Goal: Task Accomplishment & Management: Use online tool/utility

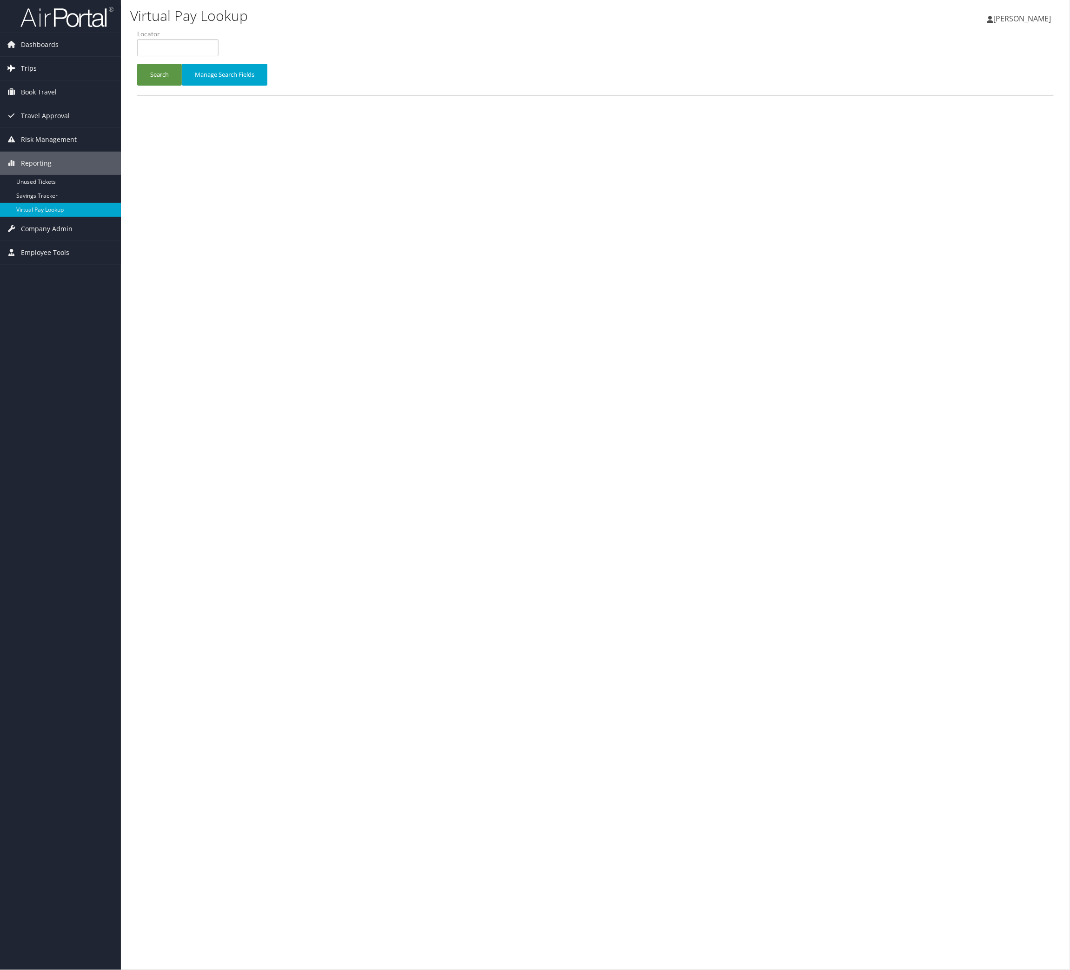
click at [76, 61] on link "Trips" at bounding box center [60, 68] width 121 height 23
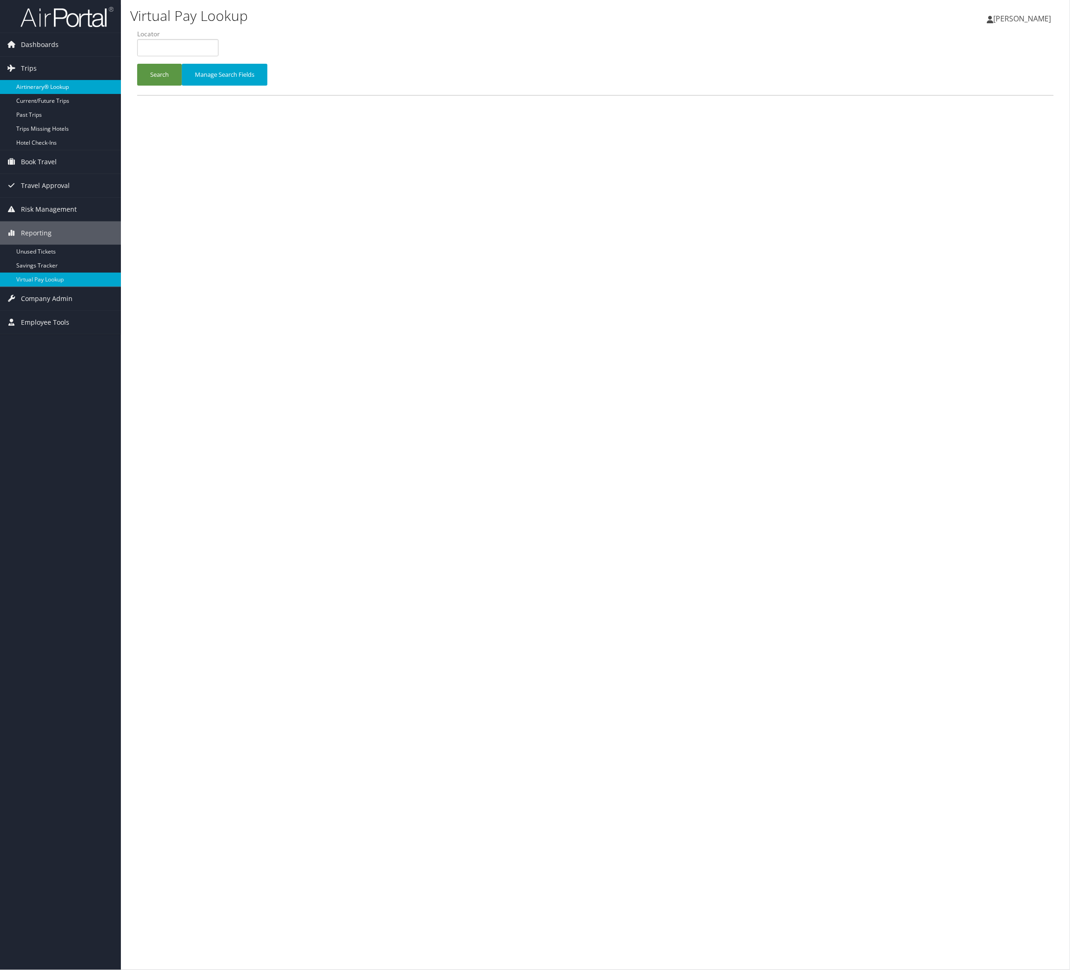
click at [78, 91] on link "Airtinerary® Lookup" at bounding box center [60, 87] width 121 height 14
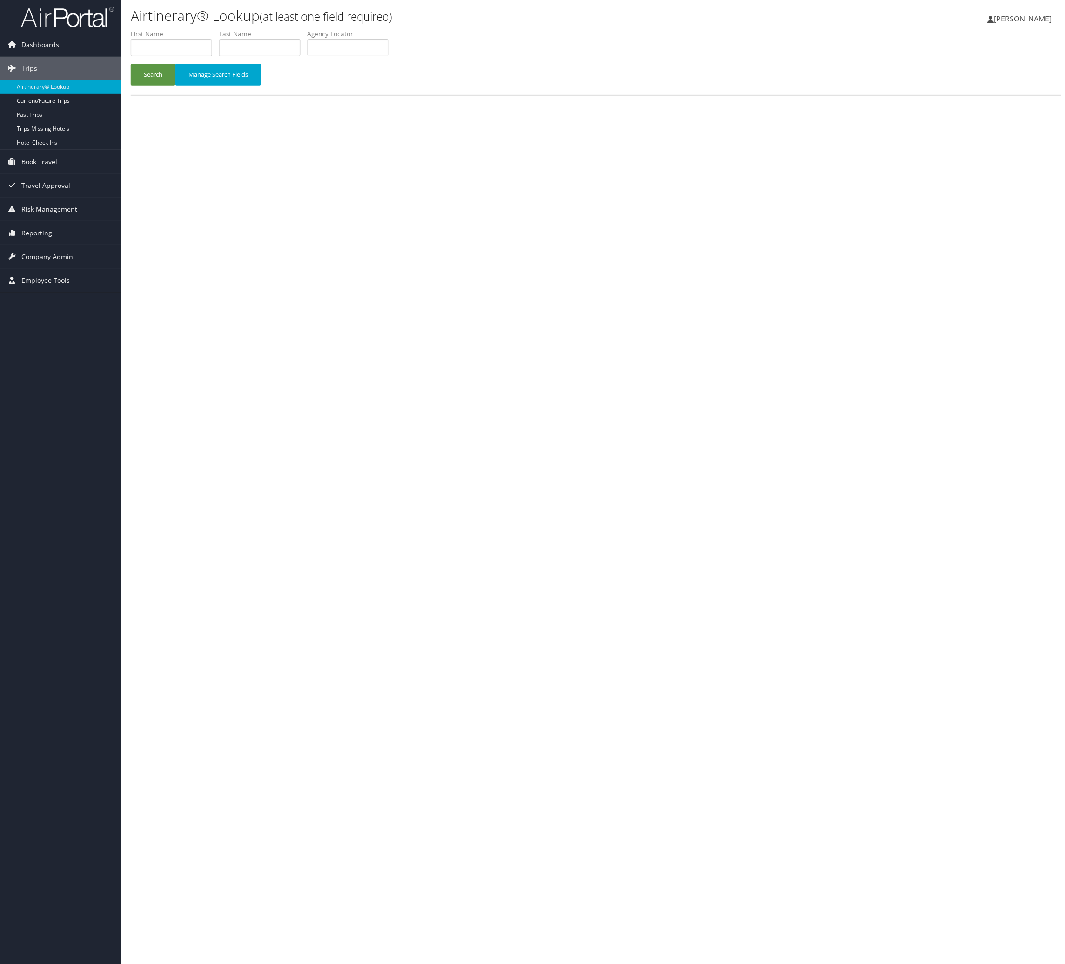
click at [252, 169] on div "Airtinerary® Lookup (at least one field required) [PERSON_NAME] [PERSON_NAME] M…" at bounding box center [596, 485] width 950 height 970
click at [388, 56] on input "text" at bounding box center [347, 47] width 81 height 17
paste input "MMJGPK"
type input "MMJGPK"
click at [175, 86] on button "Search" at bounding box center [152, 75] width 45 height 22
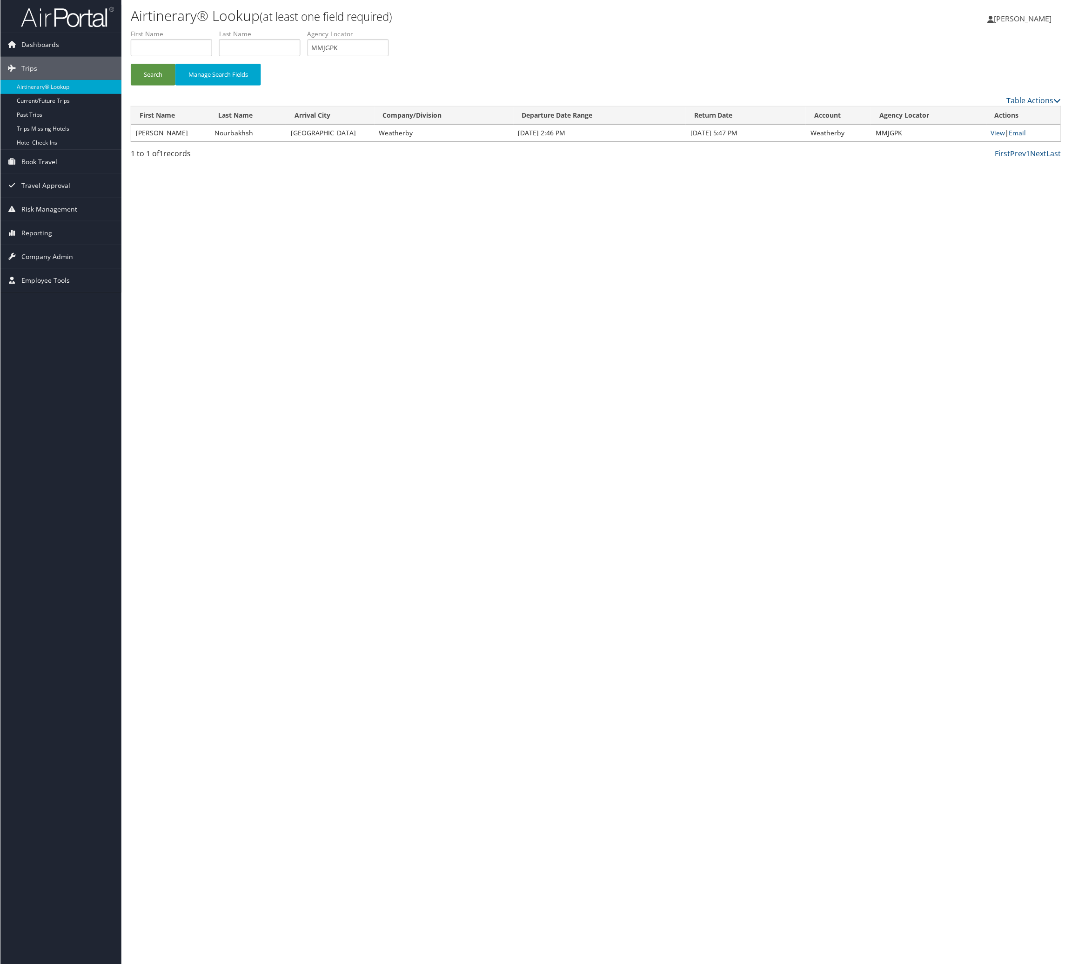
click at [1003, 141] on td "View | Email" at bounding box center [1023, 133] width 74 height 17
click at [995, 137] on link "View" at bounding box center [998, 132] width 14 height 9
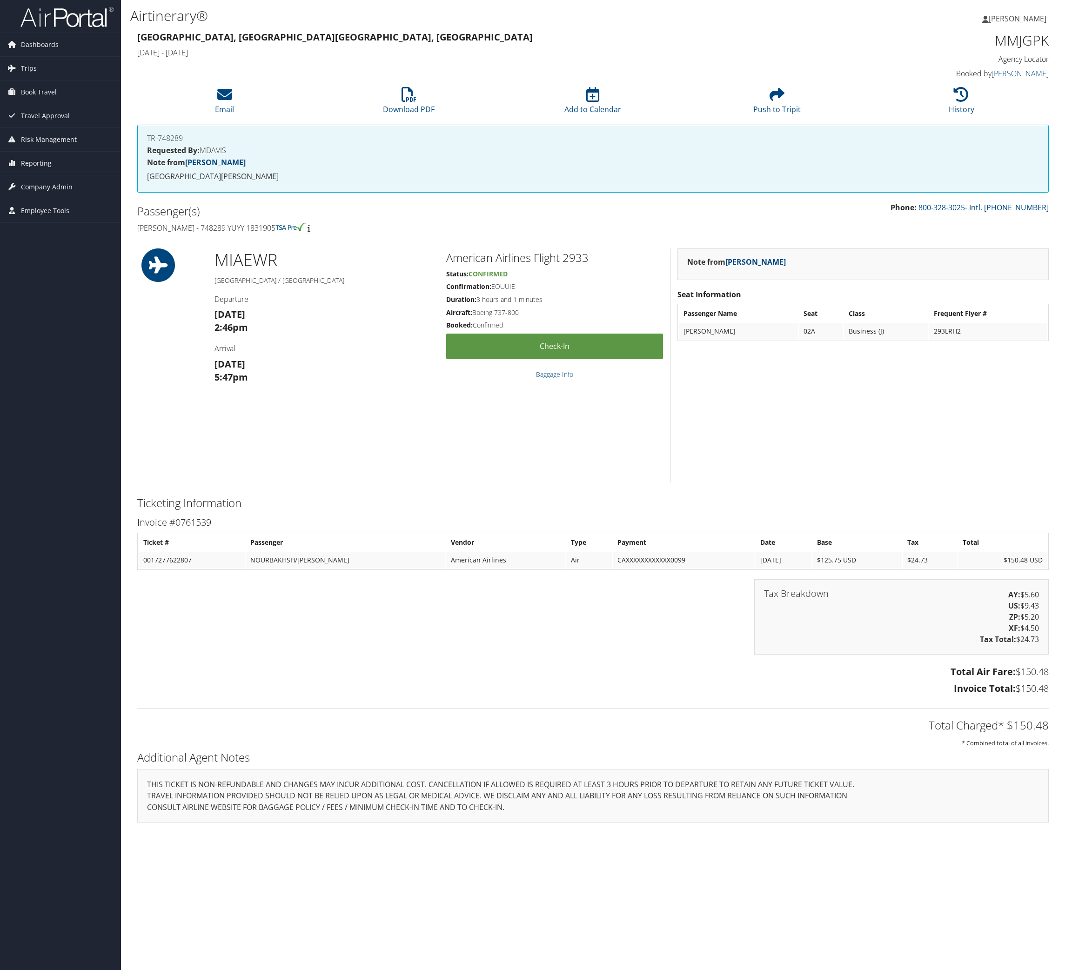
scroll to position [167, 0]
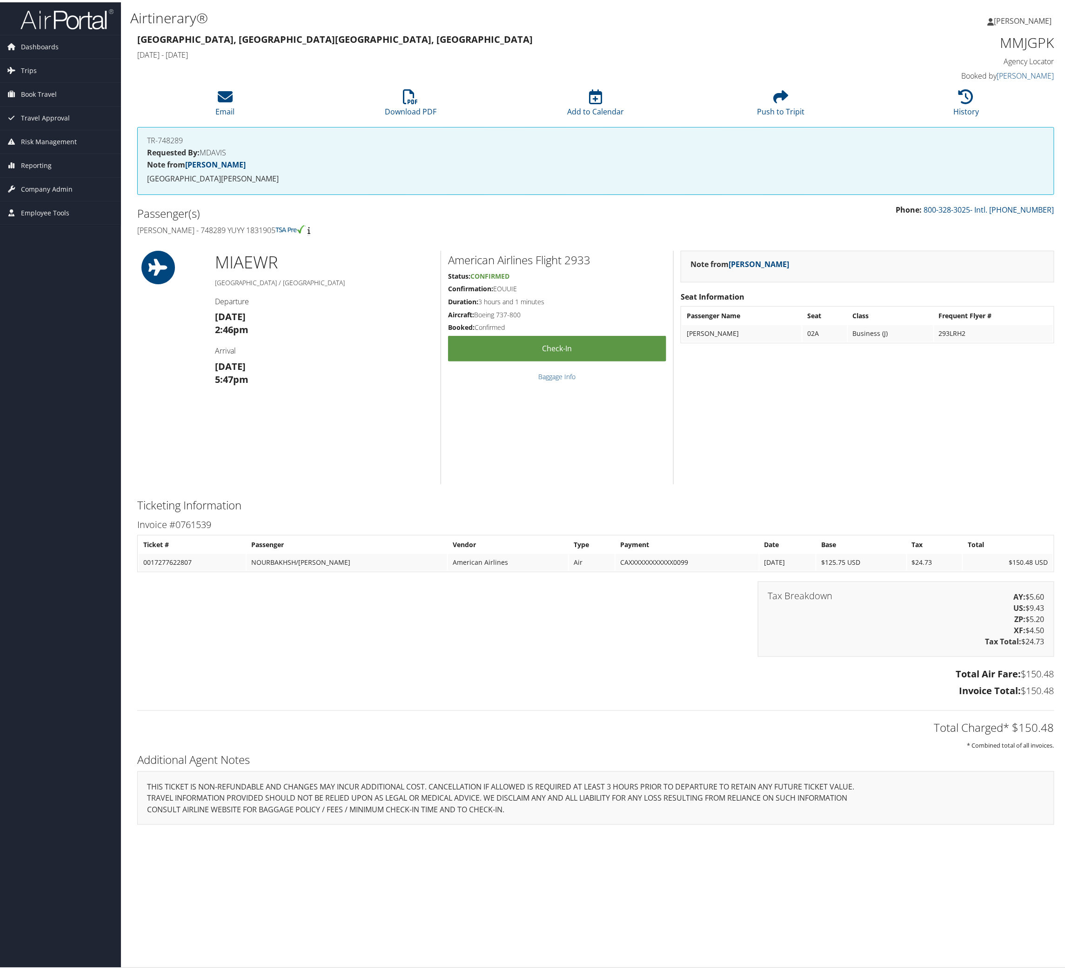
click at [422, 125] on div "TR-748289 Requested By: MDAVIS Note from Michelle Arellano UHS WILSON MEDICAL C…" at bounding box center [595, 159] width 917 height 68
click at [969, 120] on li "History" at bounding box center [966, 101] width 185 height 38
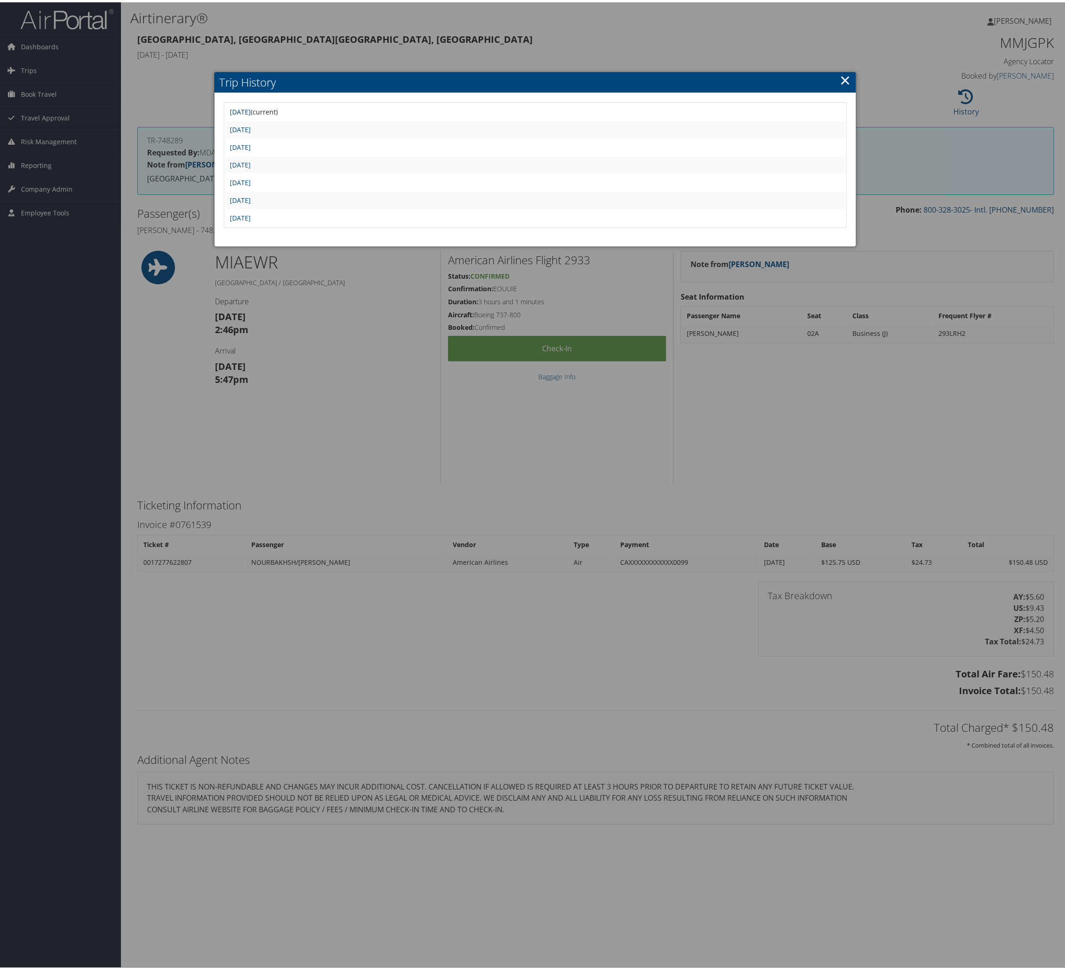
click at [251, 114] on link "Sun Sep 7 13:45:16 MDT 2025" at bounding box center [240, 109] width 21 height 9
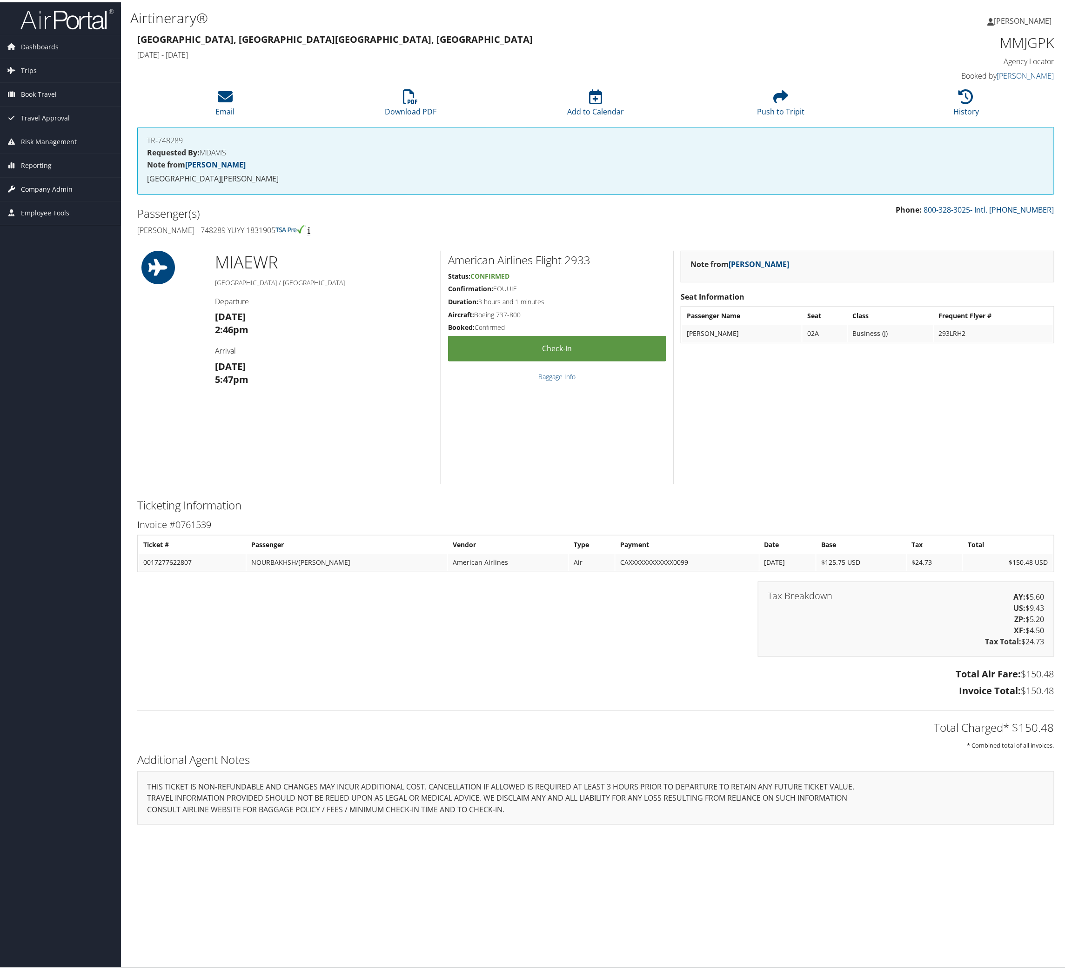
click at [24, 195] on span "Company Admin" at bounding box center [47, 186] width 52 height 23
click at [72, 246] on link "Users (Beta)" at bounding box center [60, 248] width 121 height 14
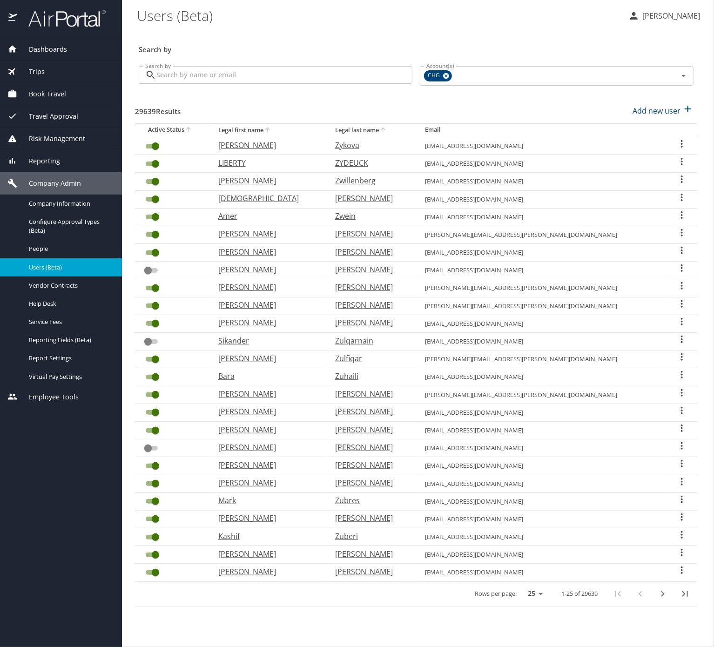
drag, startPoint x: 0, startPoint y: 0, endPoint x: 50, endPoint y: 164, distance: 171.7
click at [50, 164] on span "Reporting" at bounding box center [38, 161] width 43 height 10
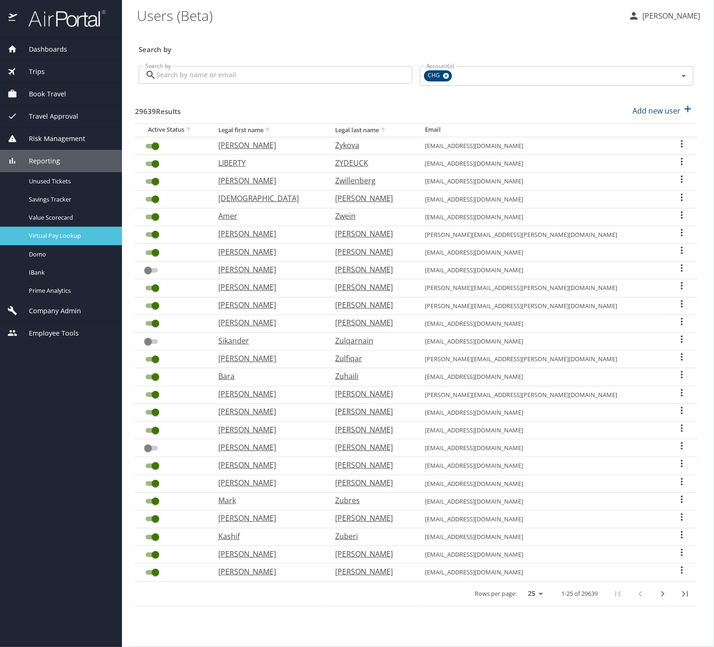
click at [77, 240] on span "Virtual Pay Lookup" at bounding box center [70, 235] width 82 height 9
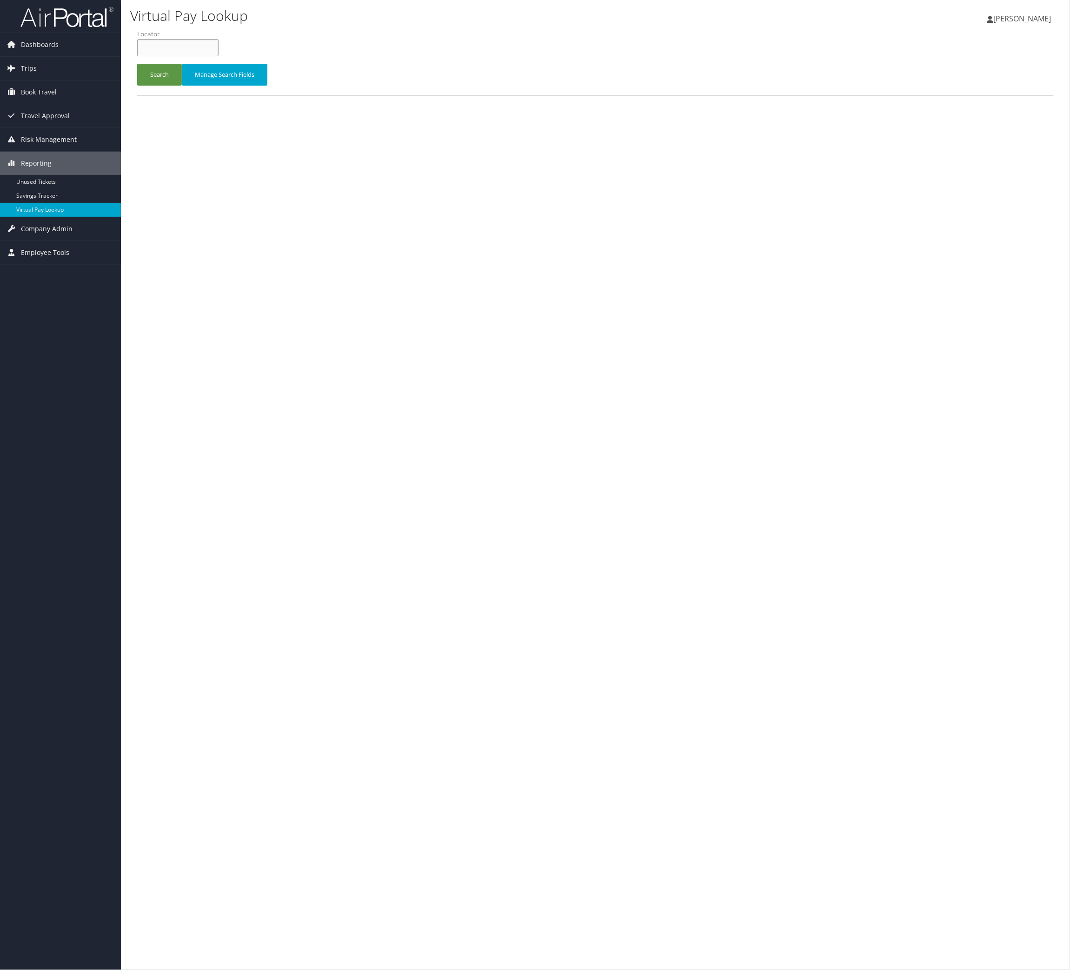
click at [158, 56] on input "text" at bounding box center [177, 47] width 81 height 17
paste input "WDVXFB"
type input "WDVXFB"
click at [165, 86] on button "Search" at bounding box center [159, 75] width 45 height 22
drag, startPoint x: 161, startPoint y: 125, endPoint x: 166, endPoint y: 128, distance: 5.7
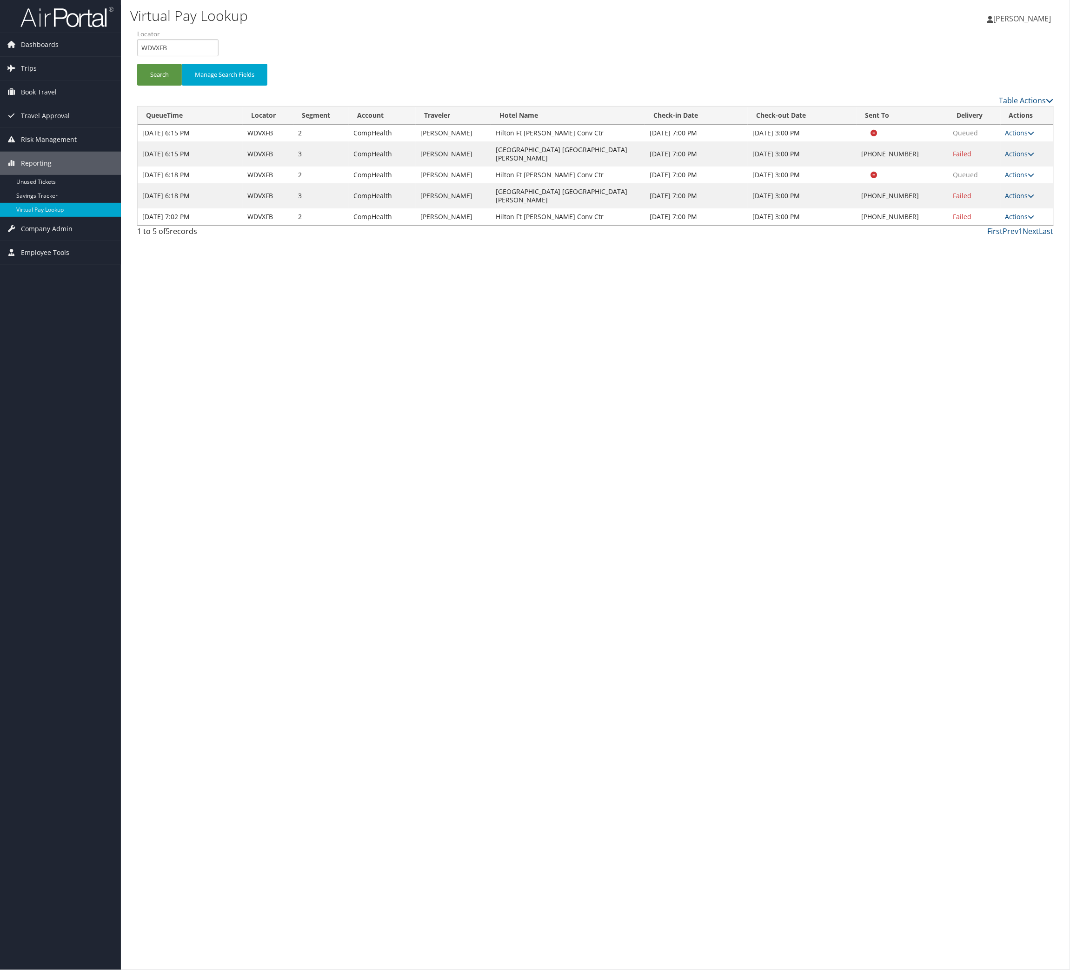
drag, startPoint x: 166, startPoint y: 128, endPoint x: 786, endPoint y: 462, distance: 703.8
click at [786, 462] on div "Virtual Pay Lookup Nathalie Hernandez Nathalie Hernandez My Settings Travel Age…" at bounding box center [596, 485] width 950 height 970
click at [1015, 200] on link "Actions" at bounding box center [1020, 195] width 29 height 9
click at [987, 301] on link "Logs" at bounding box center [956, 293] width 80 height 16
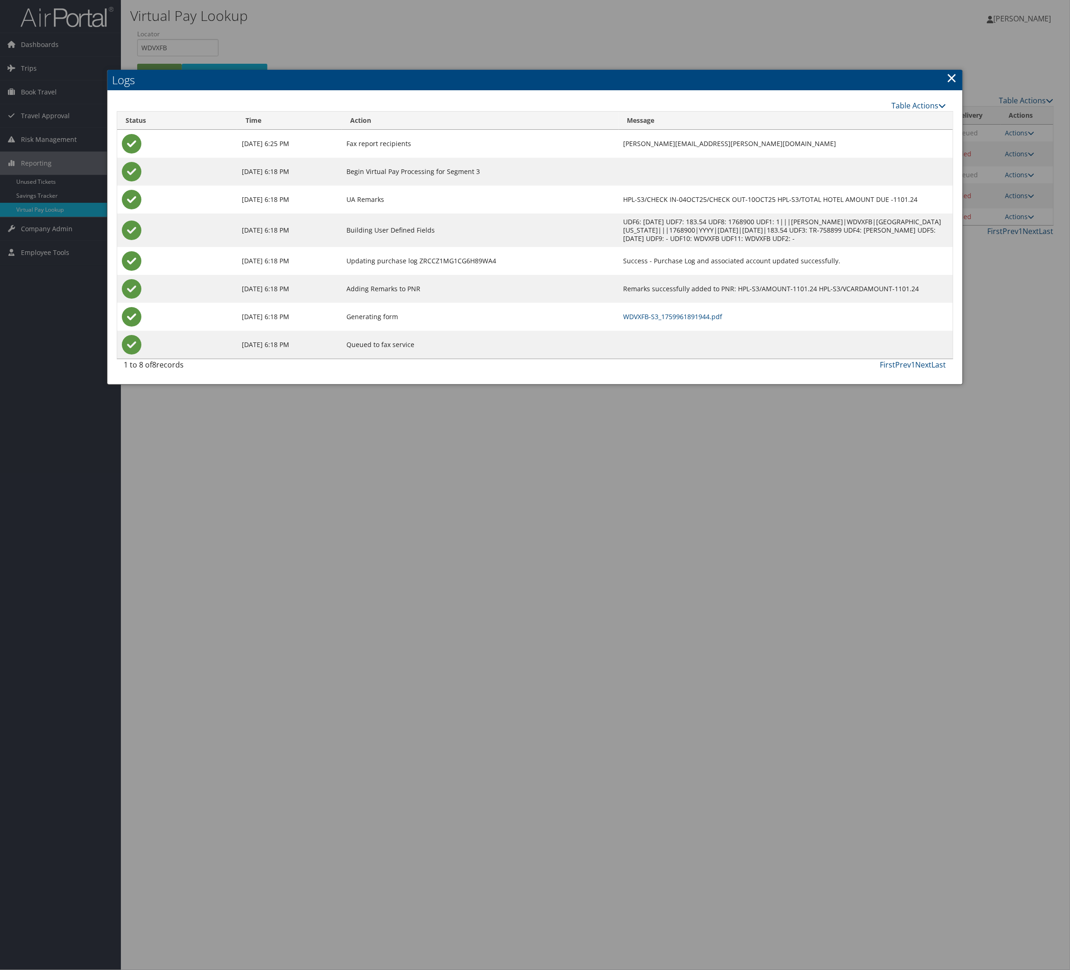
click at [645, 331] on td "WDVXFB-S3_1759961891944.pdf" at bounding box center [786, 317] width 334 height 28
click at [649, 321] on link "WDVXFB-S3_1759961891944.pdf" at bounding box center [673, 316] width 99 height 9
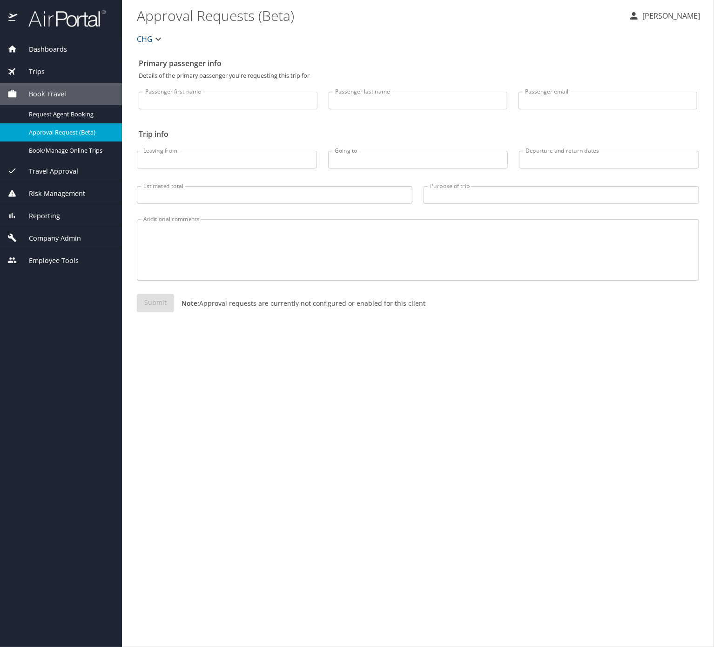
click at [60, 221] on span "Reporting" at bounding box center [38, 216] width 43 height 10
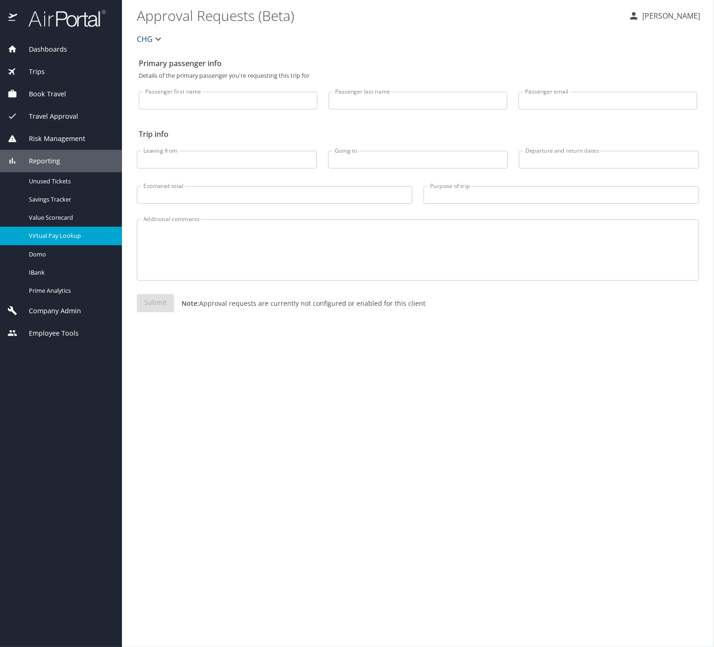
click at [88, 241] on div "Virtual Pay Lookup" at bounding box center [60, 235] width 107 height 11
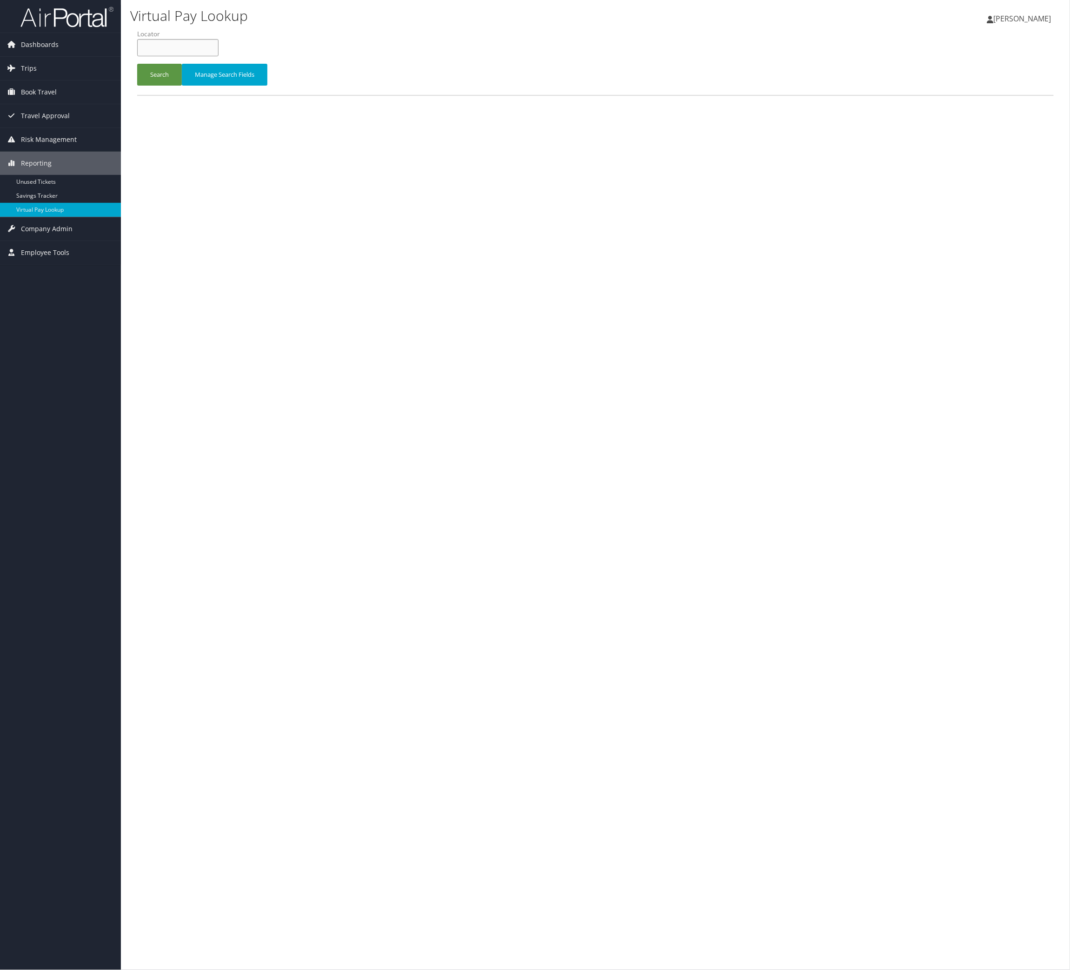
click at [195, 56] on input "text" at bounding box center [177, 47] width 81 height 17
paste input "APXWKV"
type input "APXWKV"
click at [174, 86] on button "Search" at bounding box center [159, 75] width 45 height 22
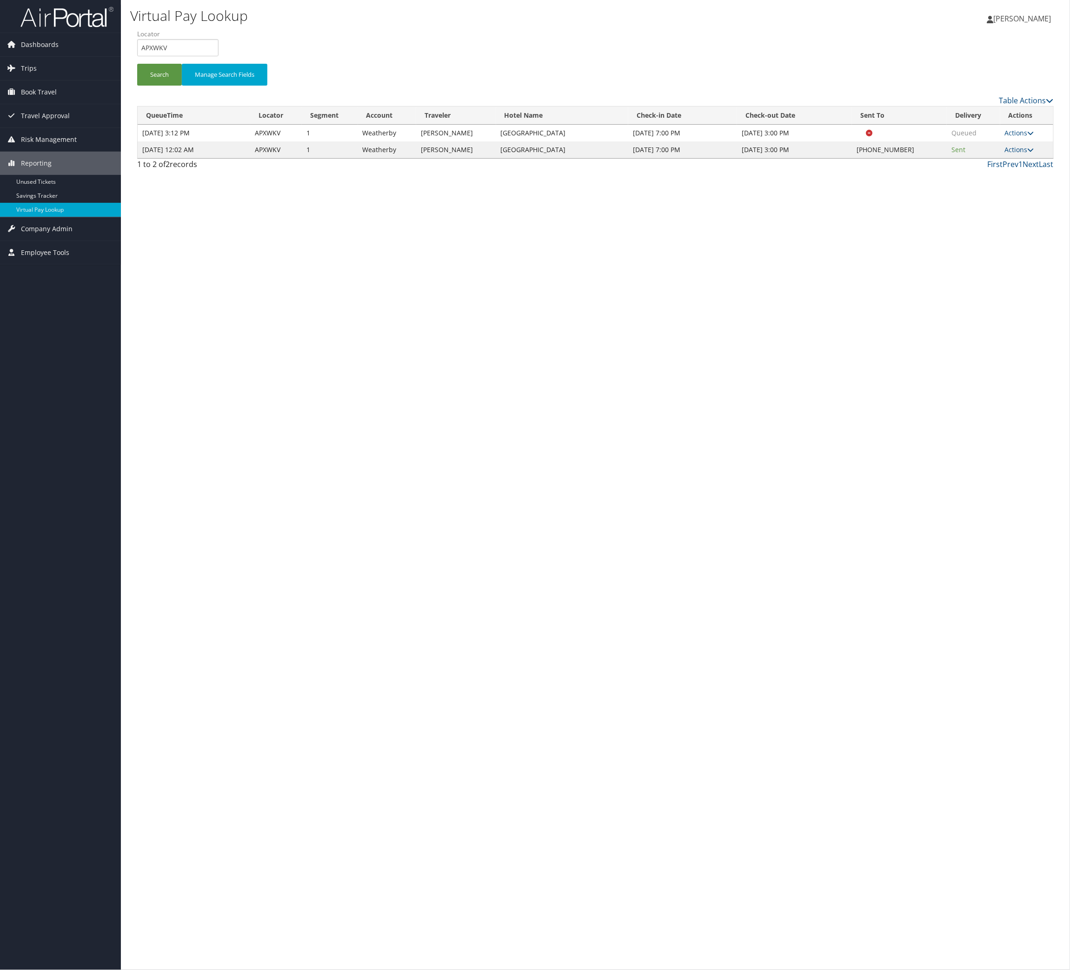
click at [1001, 158] on td "Actions Resend Logs Delivery Information View Itinerary" at bounding box center [1027, 149] width 53 height 17
click at [1005, 154] on link "Actions" at bounding box center [1019, 149] width 29 height 9
click at [996, 226] on link "Logs" at bounding box center [956, 218] width 80 height 16
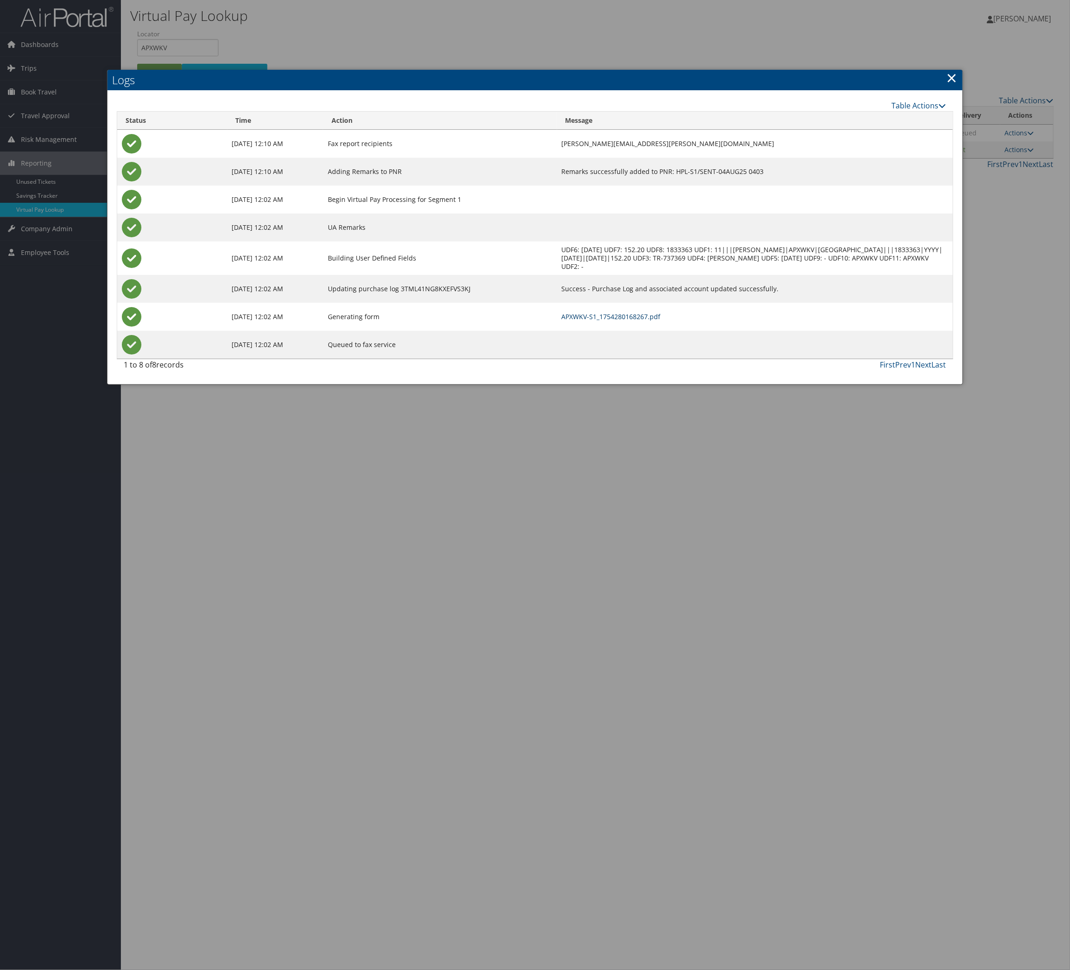
click at [634, 321] on link "APXWKV-S1_1754280168267.pdf" at bounding box center [611, 316] width 99 height 9
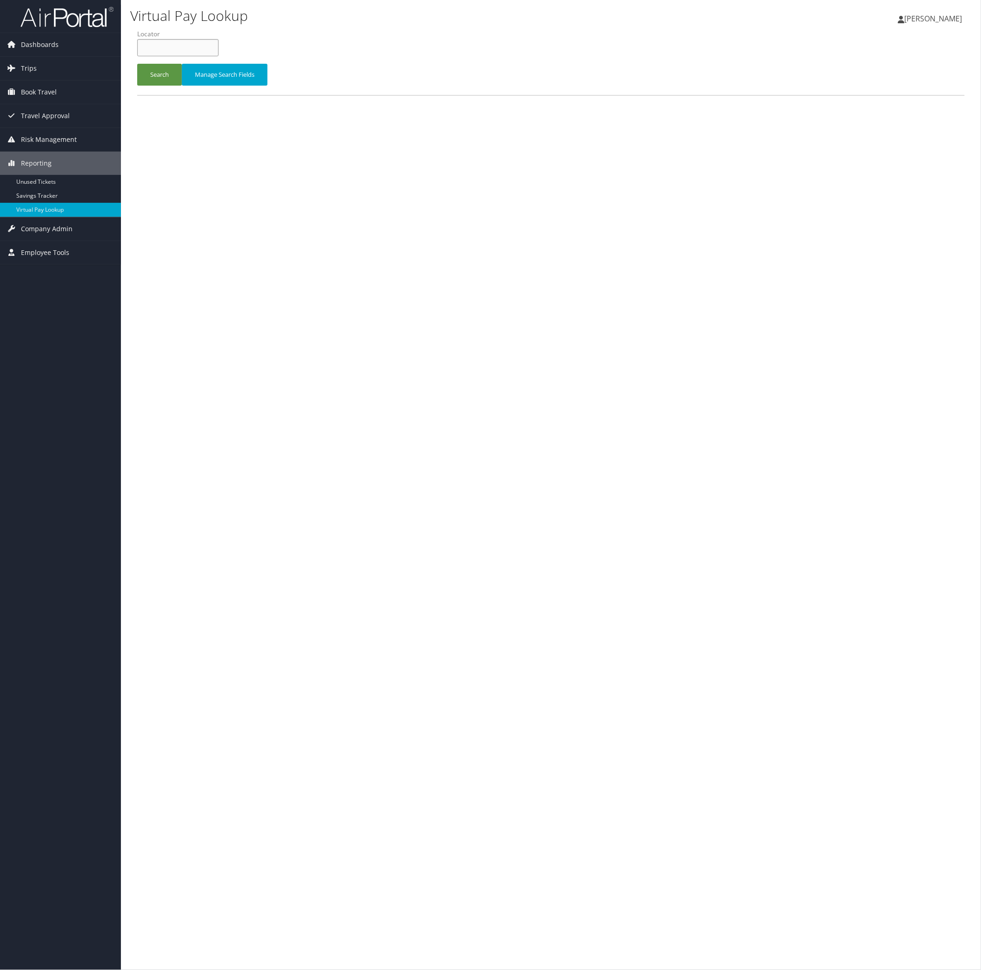
drag, startPoint x: 212, startPoint y: 54, endPoint x: 211, endPoint y: 67, distance: 12.6
click at [213, 55] on input "text" at bounding box center [177, 47] width 81 height 17
paste input "ECAHNO"
type input "ECAHNO"
click at [197, 63] on li "Locator ECAHNO" at bounding box center [181, 46] width 88 height 34
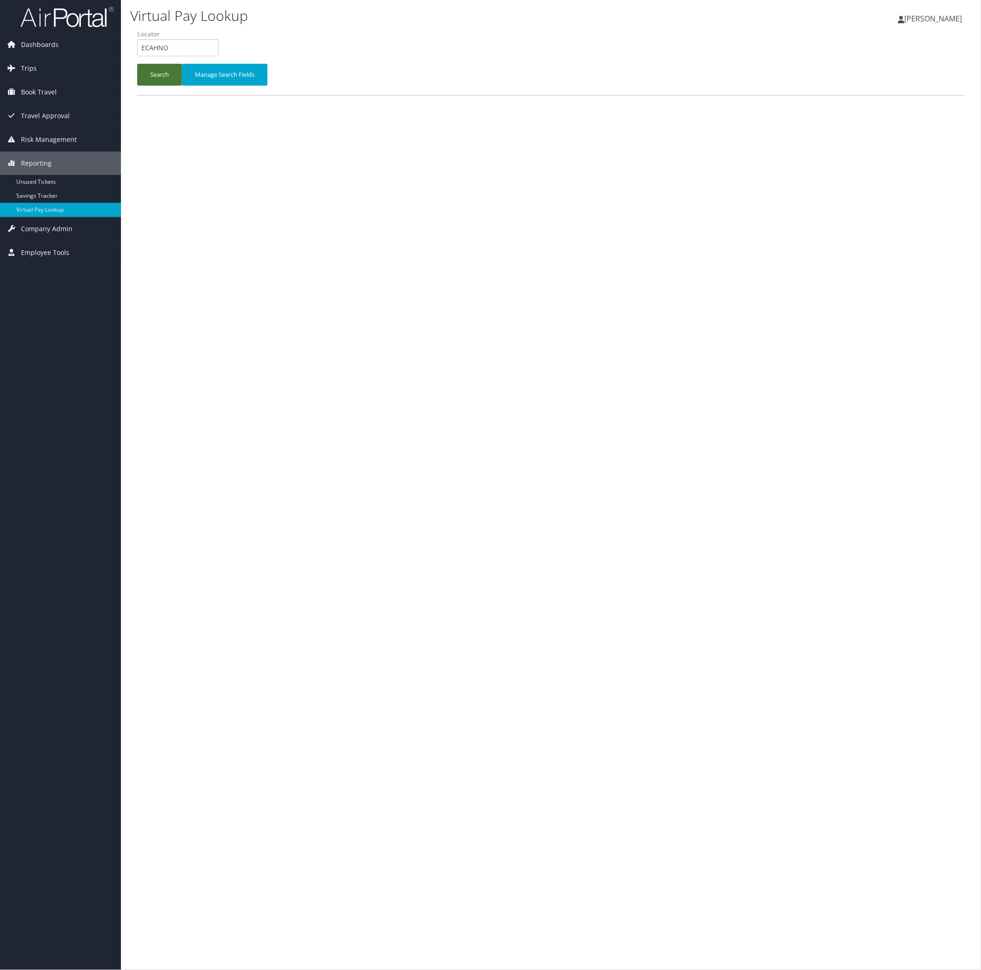
click at [182, 86] on button "Search" at bounding box center [159, 75] width 45 height 22
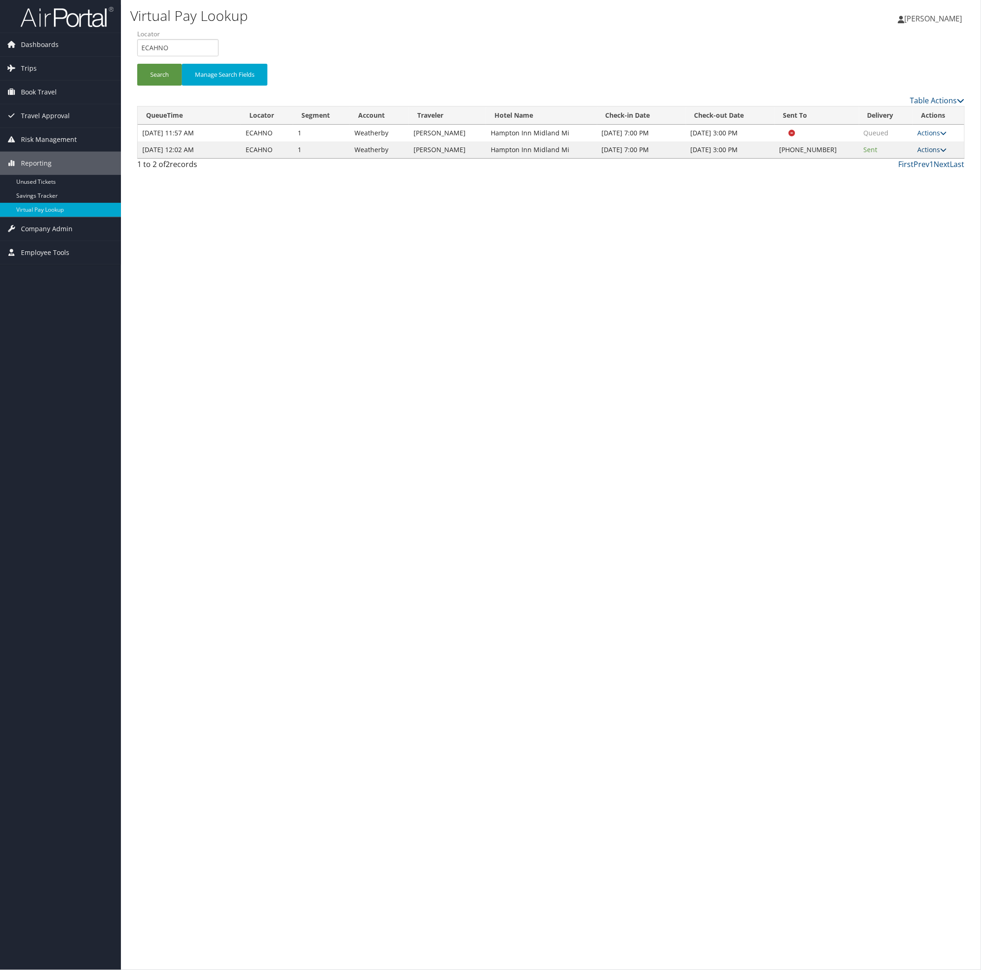
click at [917, 154] on link "Actions" at bounding box center [931, 149] width 29 height 9
click at [883, 238] on link "Logs" at bounding box center [866, 230] width 80 height 16
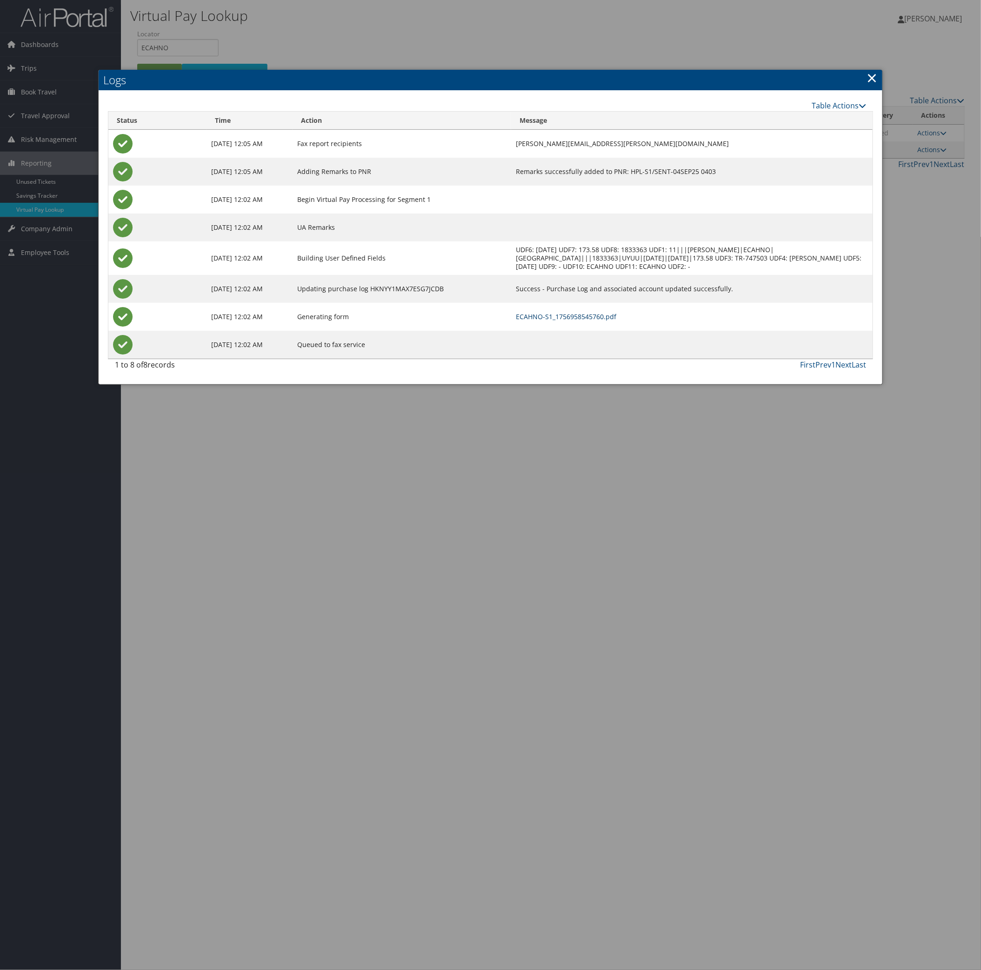
drag, startPoint x: 663, startPoint y: 435, endPoint x: 663, endPoint y: 441, distance: 6.5
click at [663, 331] on td "ECAHNO-S1_1756958545760.pdf" at bounding box center [691, 317] width 361 height 28
click at [616, 321] on link "ECAHNO-S1_1756958545760.pdf" at bounding box center [566, 316] width 100 height 9
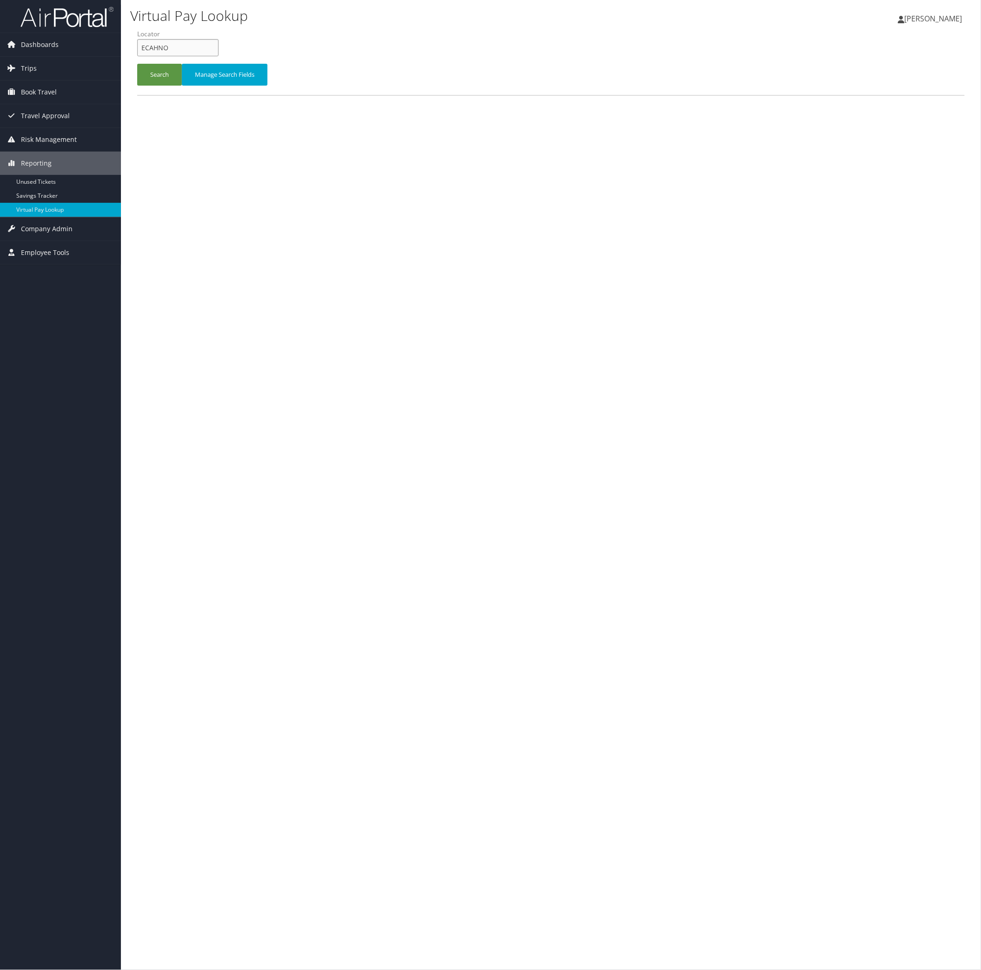
click at [219, 56] on input "ECAHNO" at bounding box center [177, 47] width 81 height 17
paste input "LQEOCQ"
type input "LQEOCQ"
click at [182, 86] on button "Search" at bounding box center [159, 75] width 45 height 22
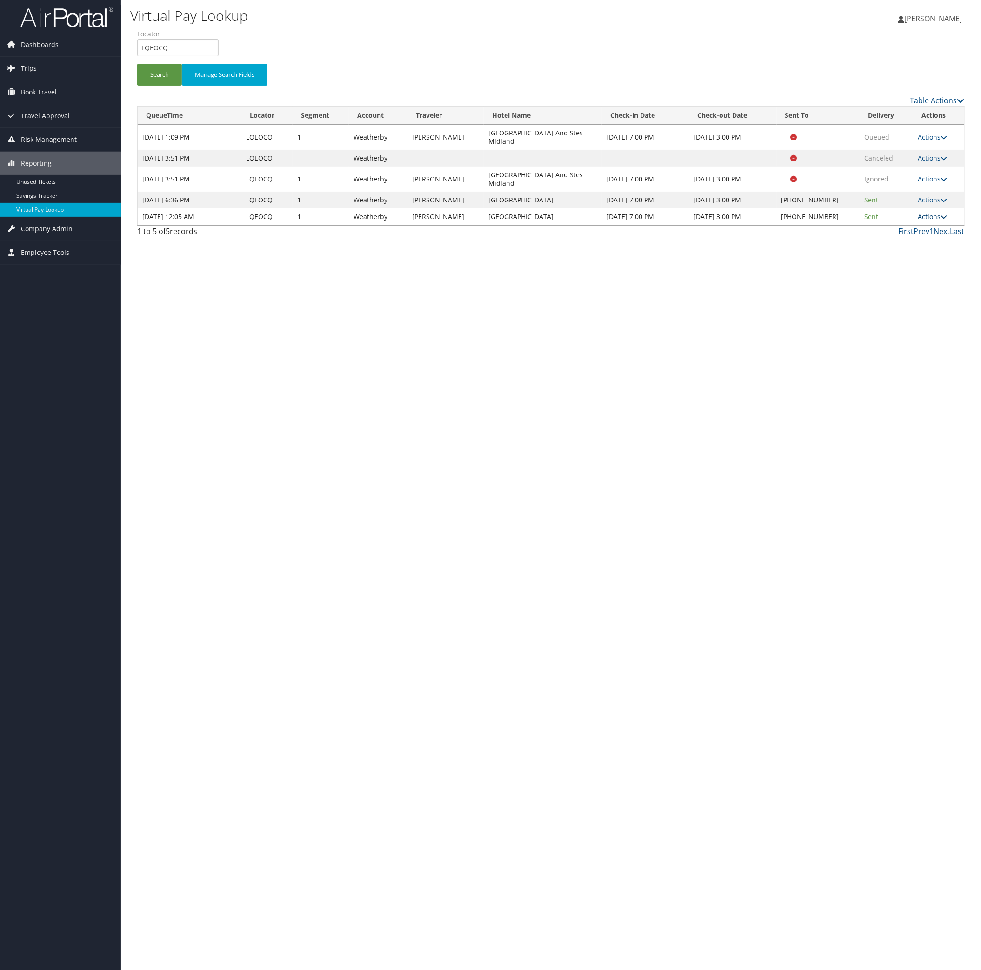
click at [918, 221] on link "Actions" at bounding box center [932, 216] width 29 height 9
click at [866, 351] on link "Logs" at bounding box center [866, 343] width 80 height 16
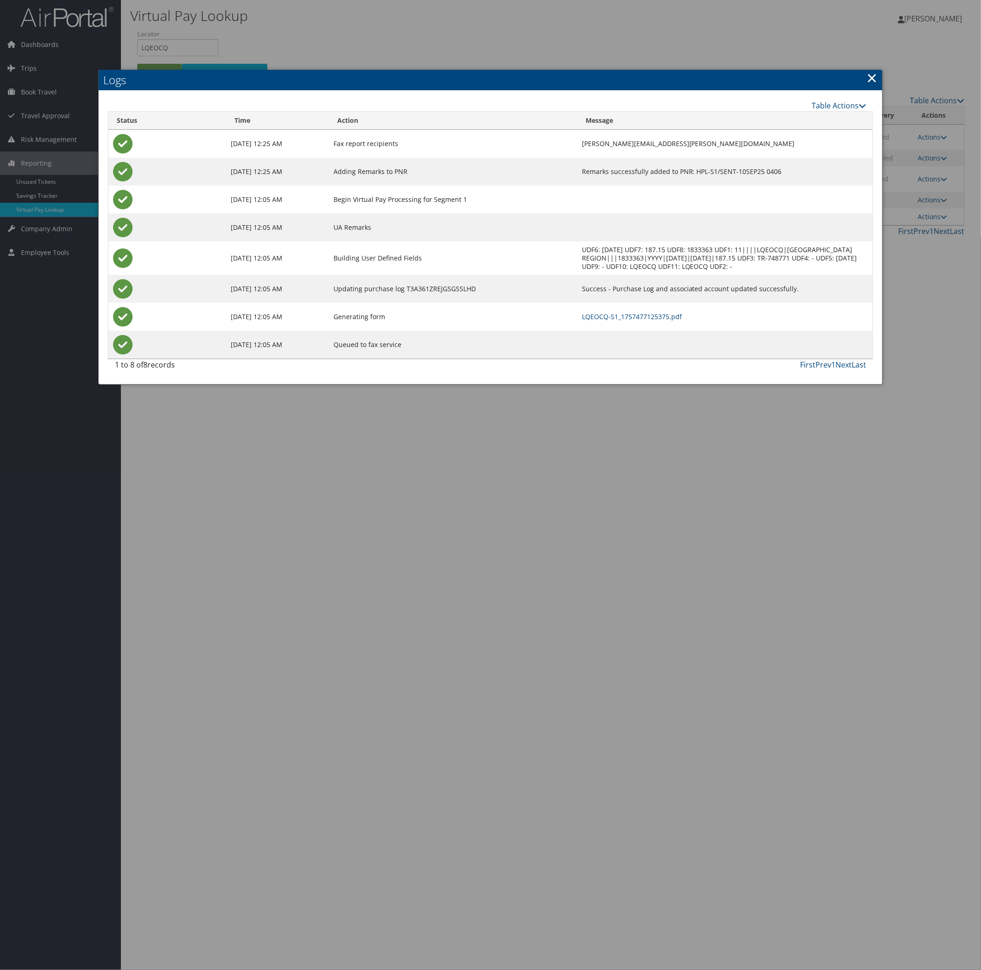
click at [596, 331] on td "LQEOCQ-S1_1757477125375.pdf" at bounding box center [724, 317] width 295 height 28
click at [587, 321] on link "LQEOCQ-S1_1757477125375.pdf" at bounding box center [632, 316] width 100 height 9
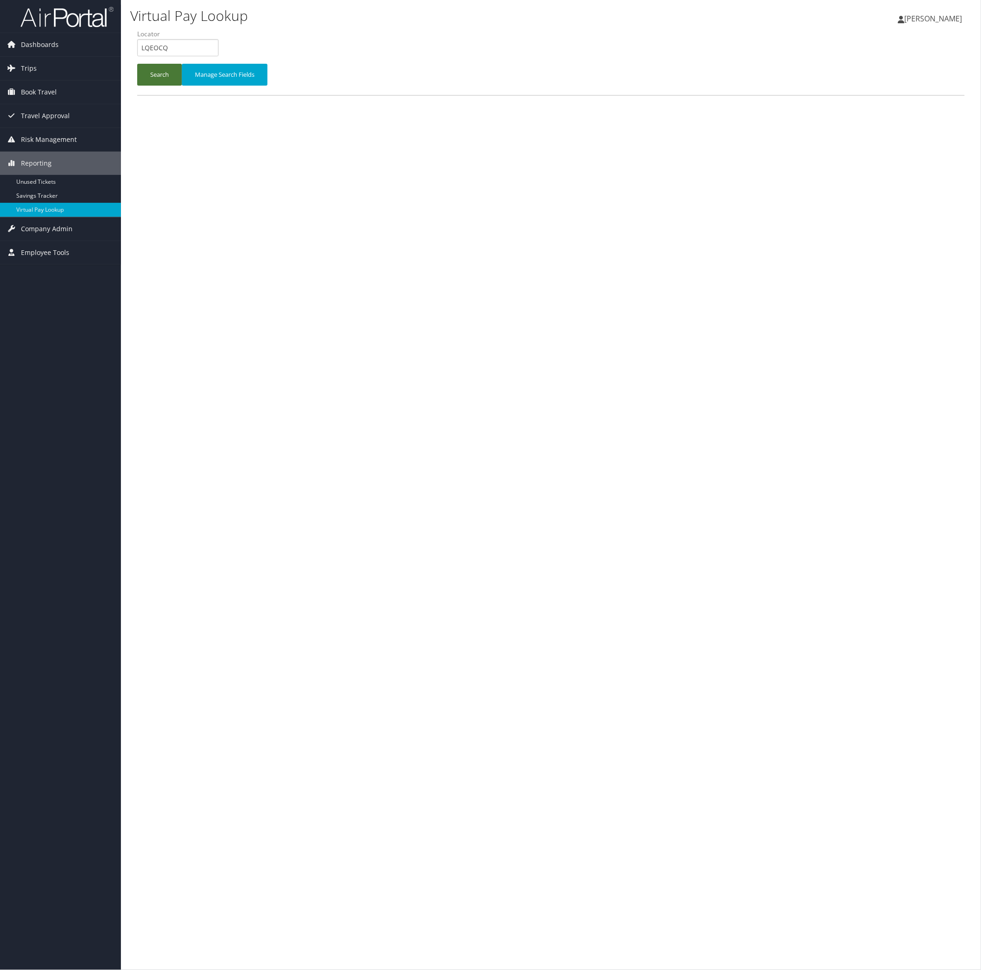
click at [163, 86] on button "Search" at bounding box center [159, 75] width 45 height 22
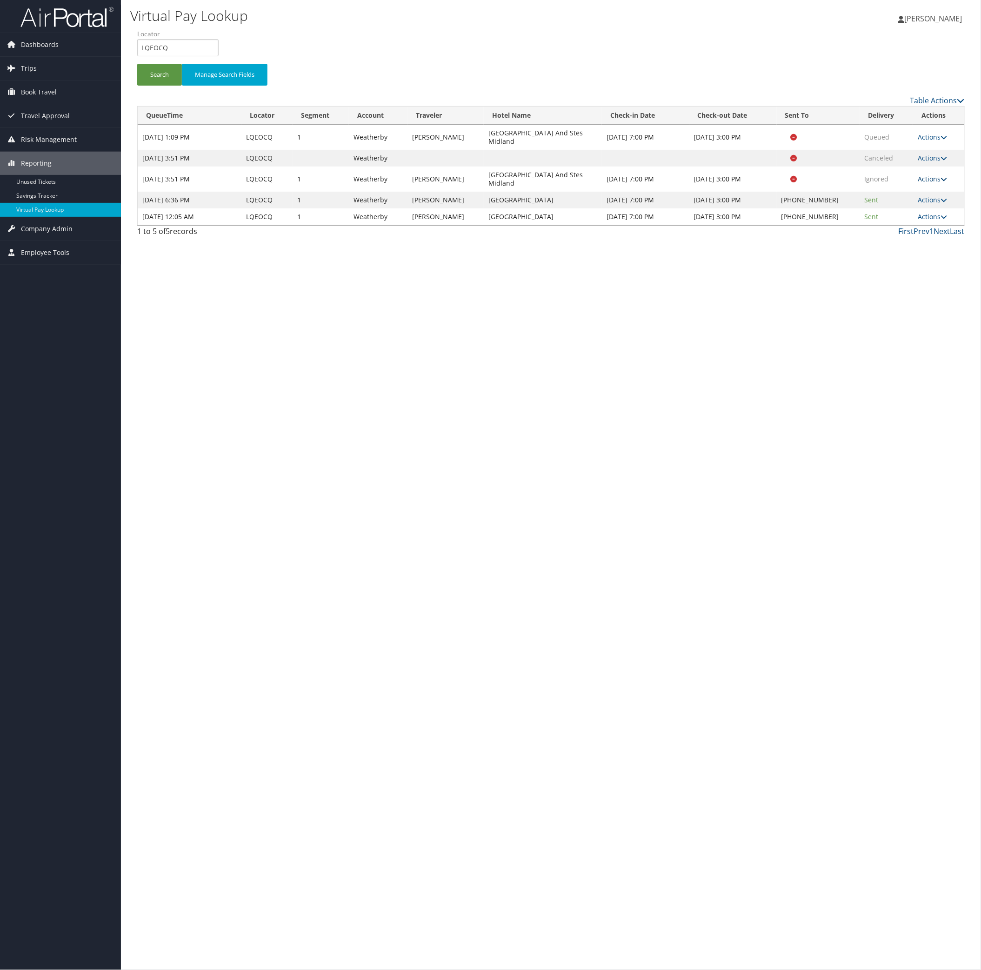
click at [936, 183] on link "Actions" at bounding box center [932, 178] width 29 height 9
click at [904, 276] on link "Logs" at bounding box center [885, 268] width 59 height 16
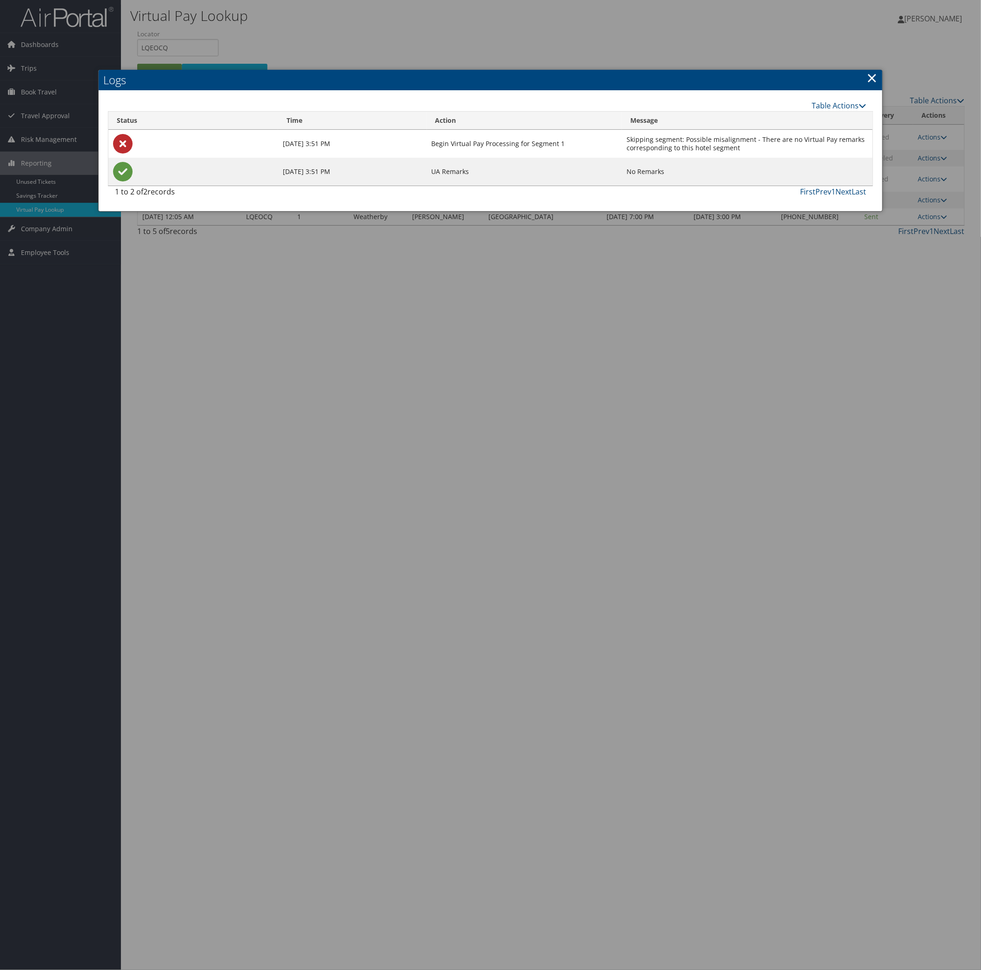
click at [867, 86] on link "×" at bounding box center [872, 77] width 11 height 19
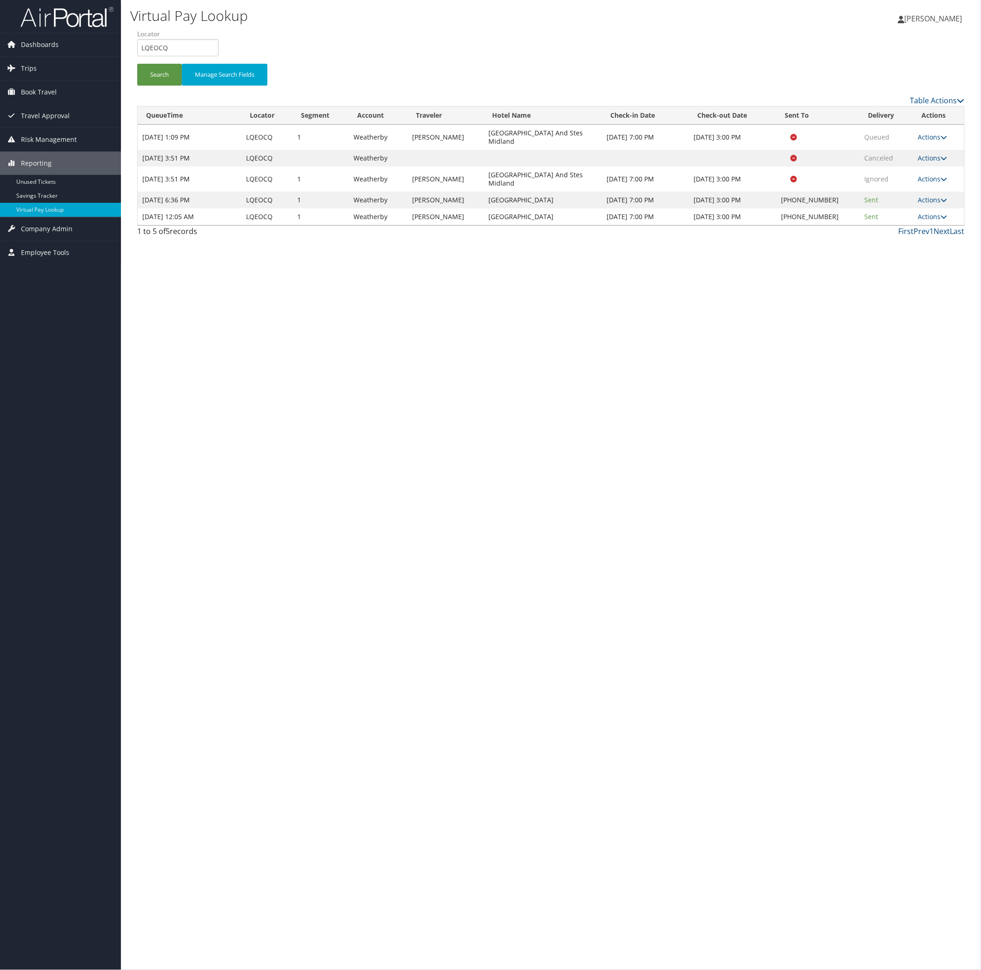
drag, startPoint x: 560, startPoint y: 367, endPoint x: 502, endPoint y: 351, distance: 60.1
click at [502, 225] on td "[GEOGRAPHIC_DATA]" at bounding box center [543, 216] width 118 height 17
copy td "[GEOGRAPHIC_DATA]"
